Goal: Task Accomplishment & Management: Complete application form

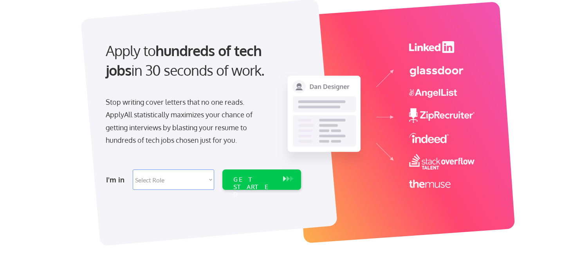
scroll to position [82, 0]
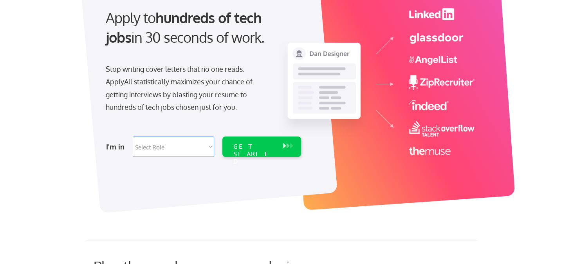
click at [179, 151] on select "Select Role Software Engineering Product Management Customer Success Sales UI/U…" at bounding box center [173, 146] width 81 height 20
select select ""design""
click at [247, 145] on div "GET STARTED" at bounding box center [254, 154] width 42 height 23
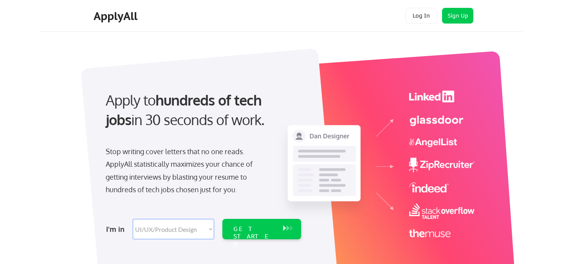
select select ""design""
